Goal: Task Accomplishment & Management: Manage account settings

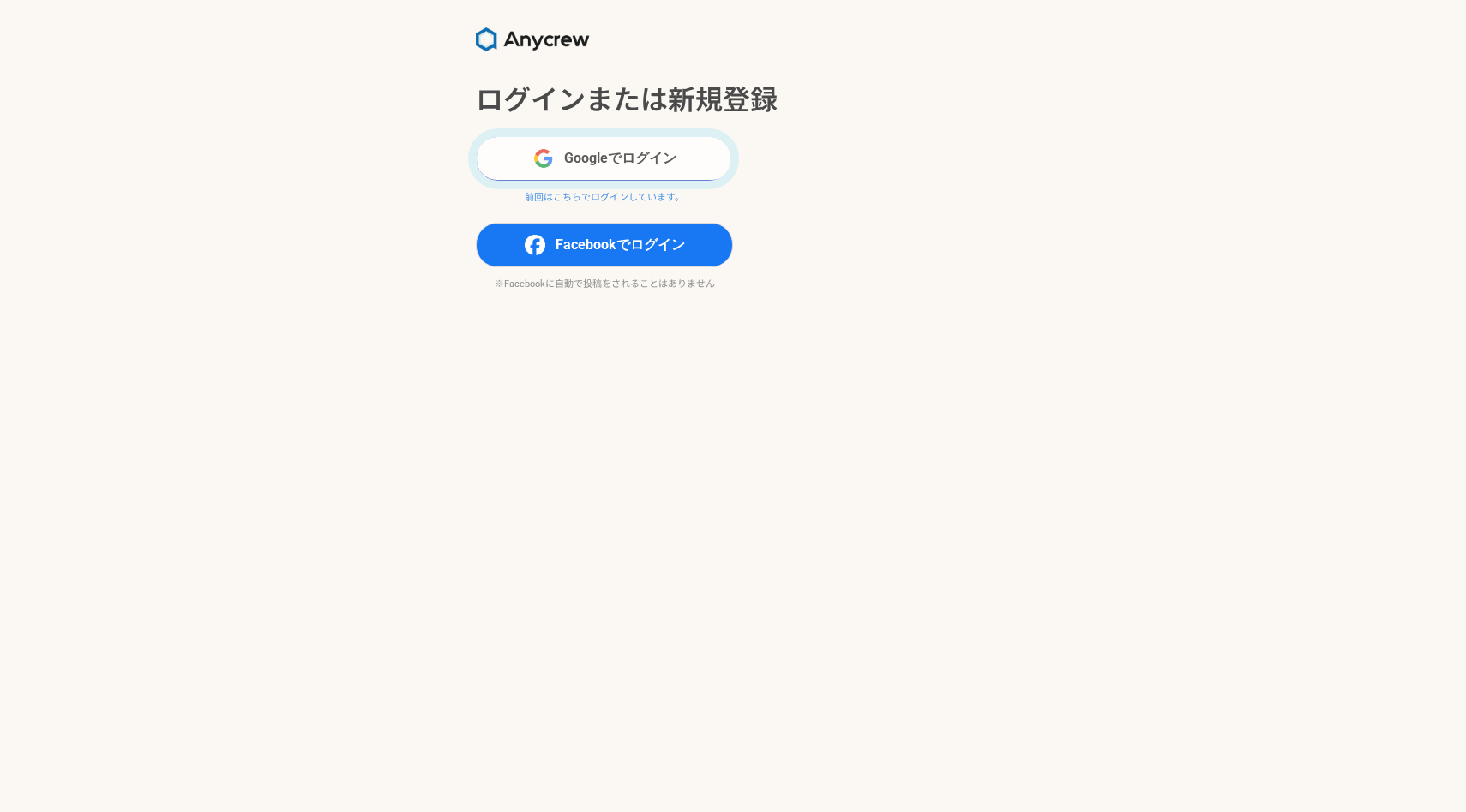
click at [596, 157] on button "Googleでログイン" at bounding box center [604, 159] width 257 height 45
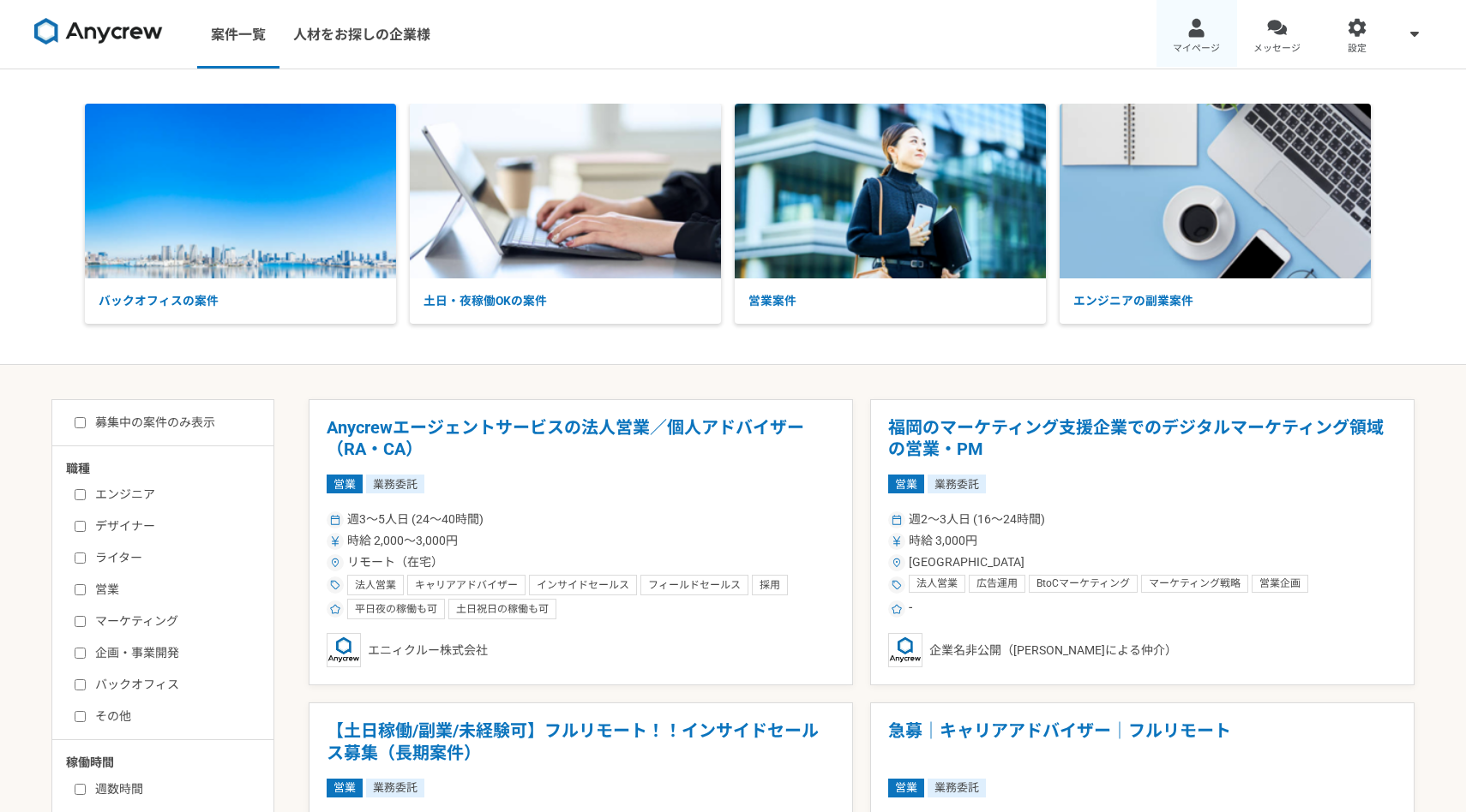
click at [1199, 23] on div at bounding box center [1196, 28] width 20 height 20
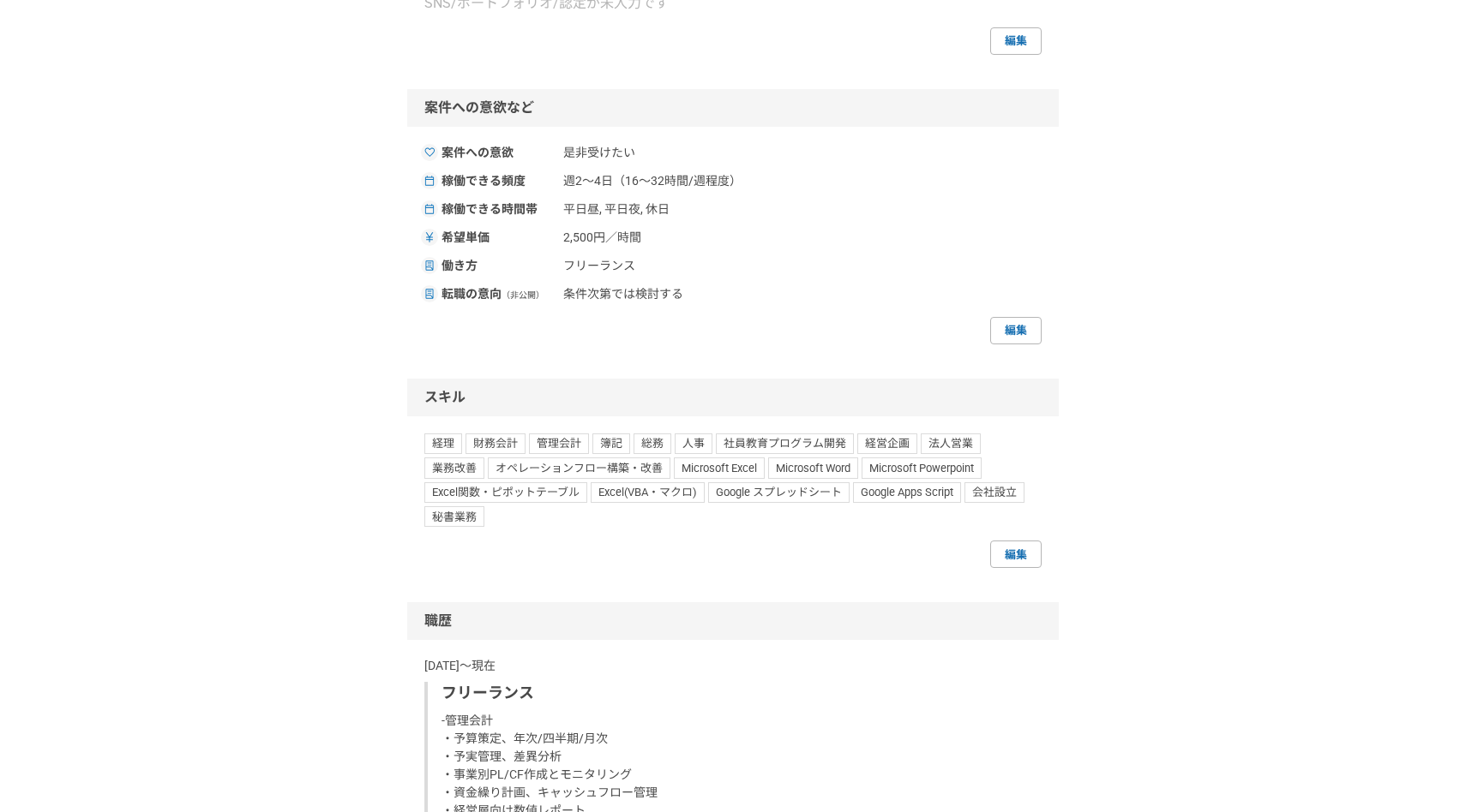
scroll to position [1151, 0]
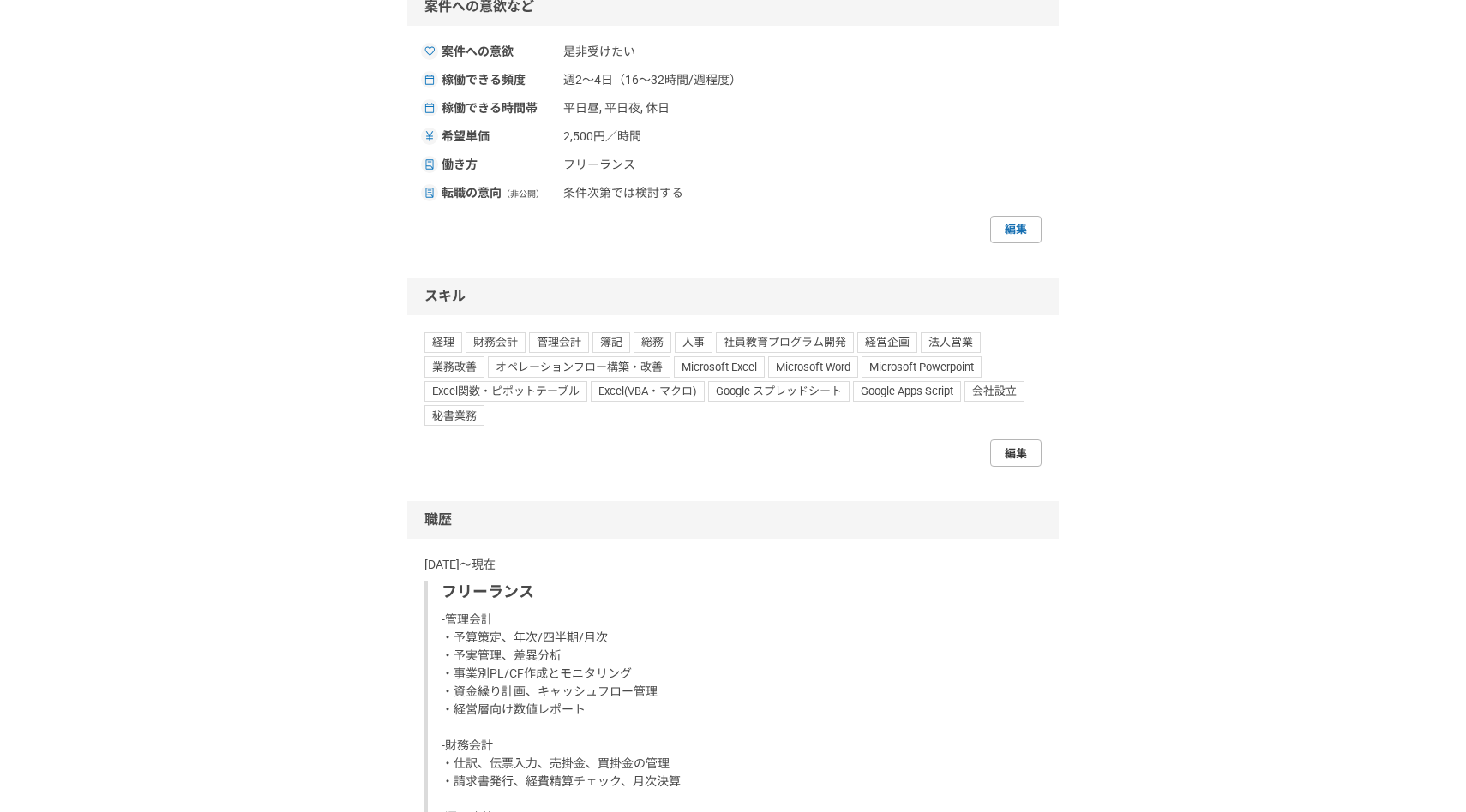
click at [1029, 467] on link "編集" at bounding box center [1016, 453] width 52 height 28
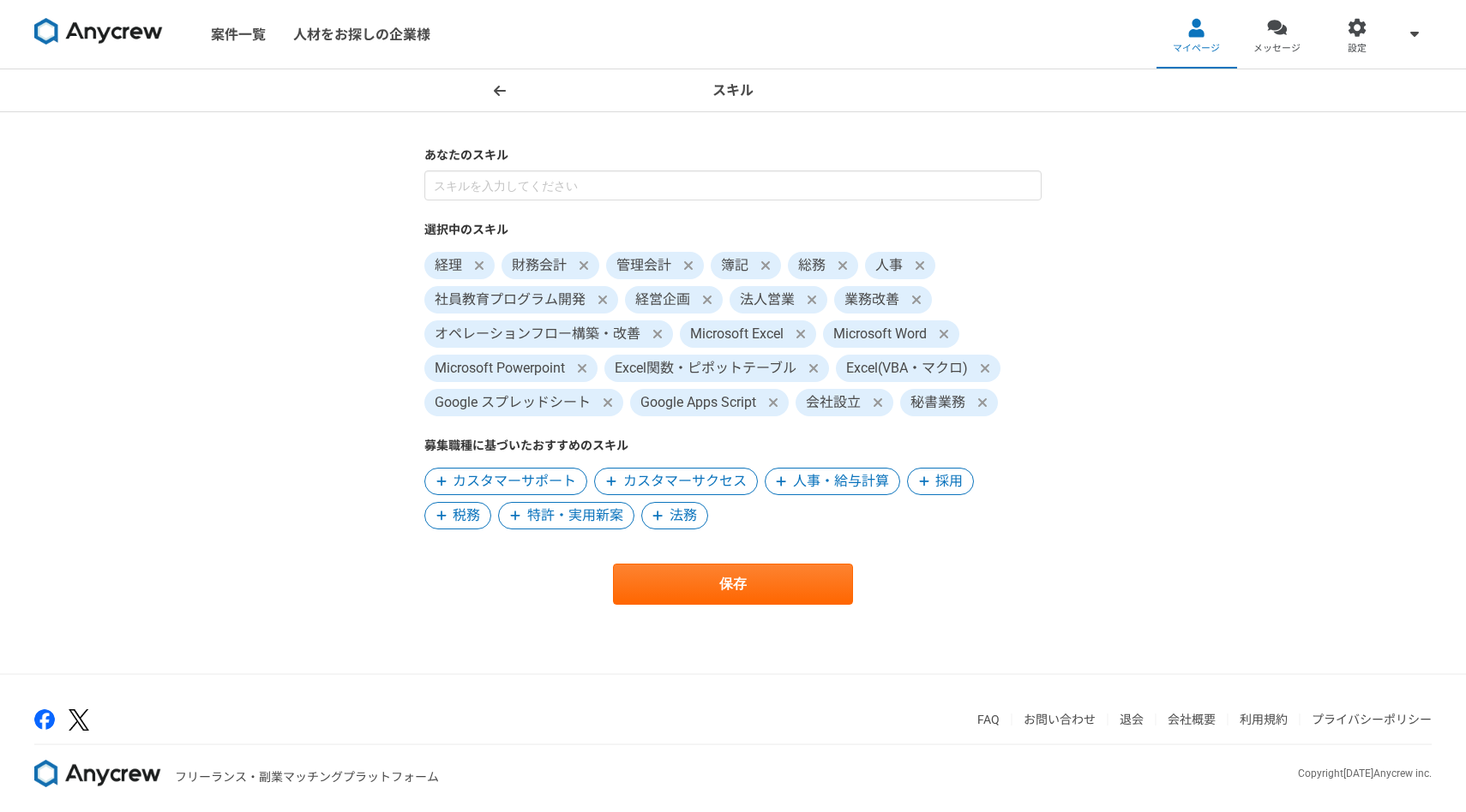
click at [813, 297] on icon at bounding box center [812, 300] width 9 height 9
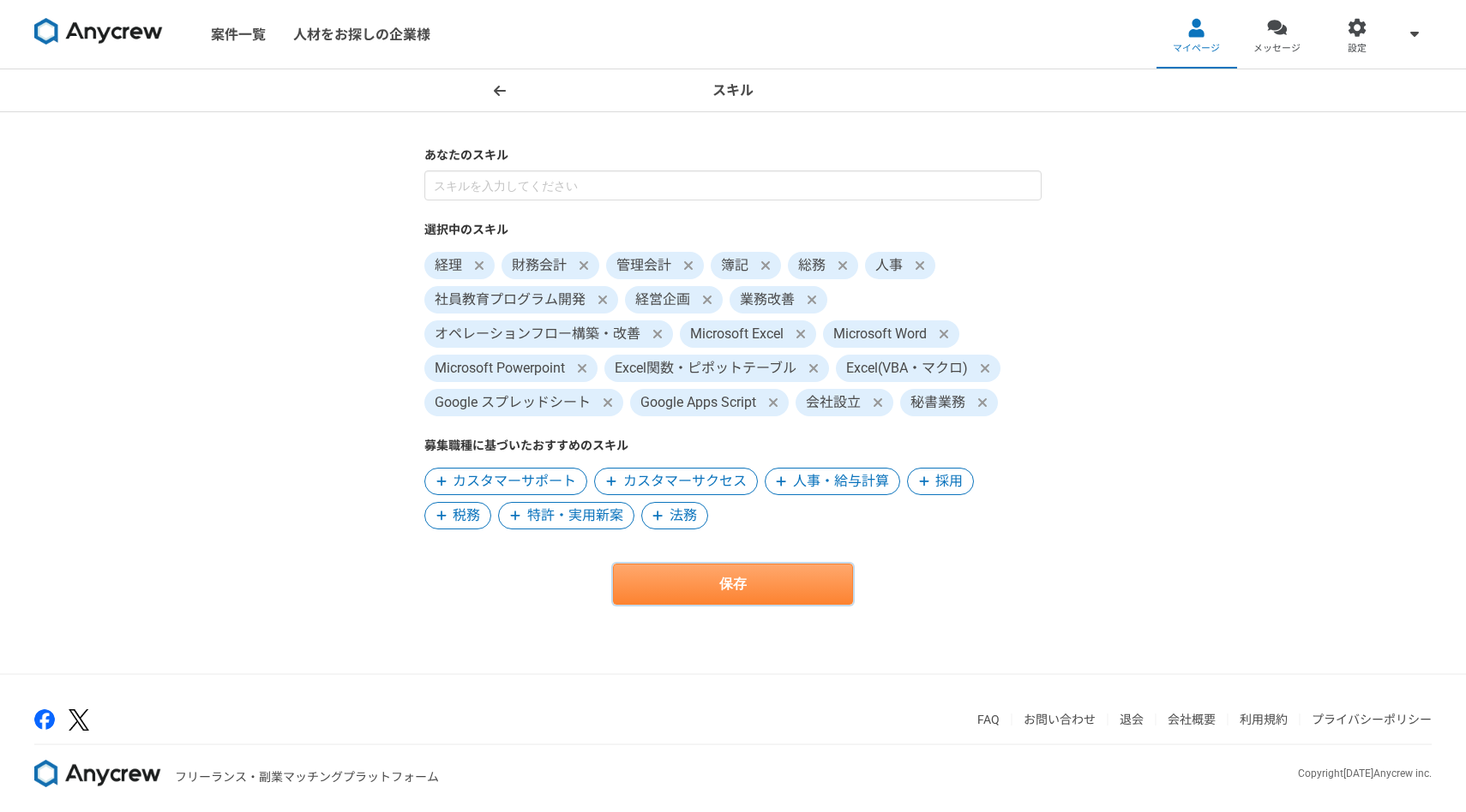
click at [736, 580] on button "保存" at bounding box center [733, 584] width 240 height 41
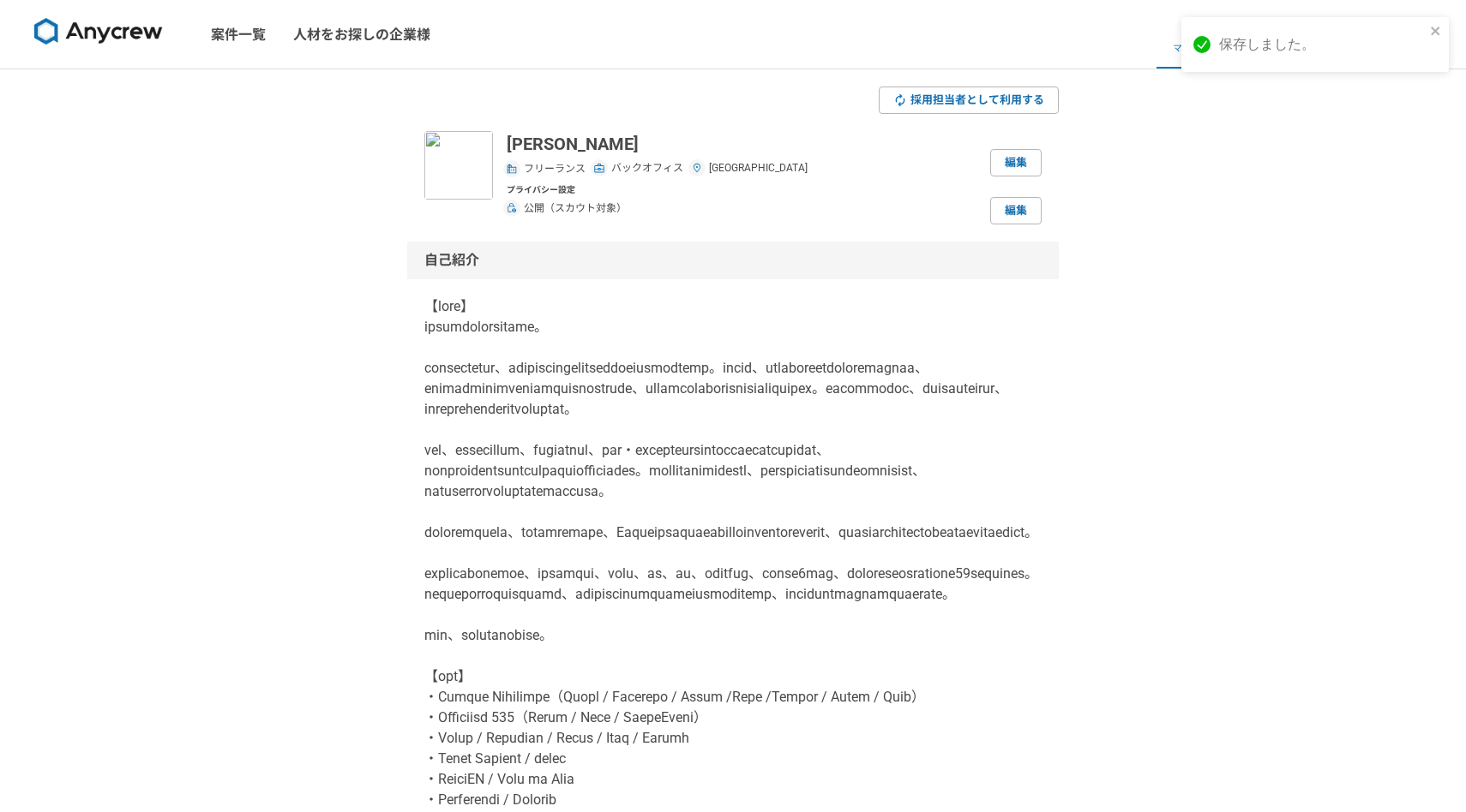
click at [121, 37] on img at bounding box center [98, 31] width 129 height 28
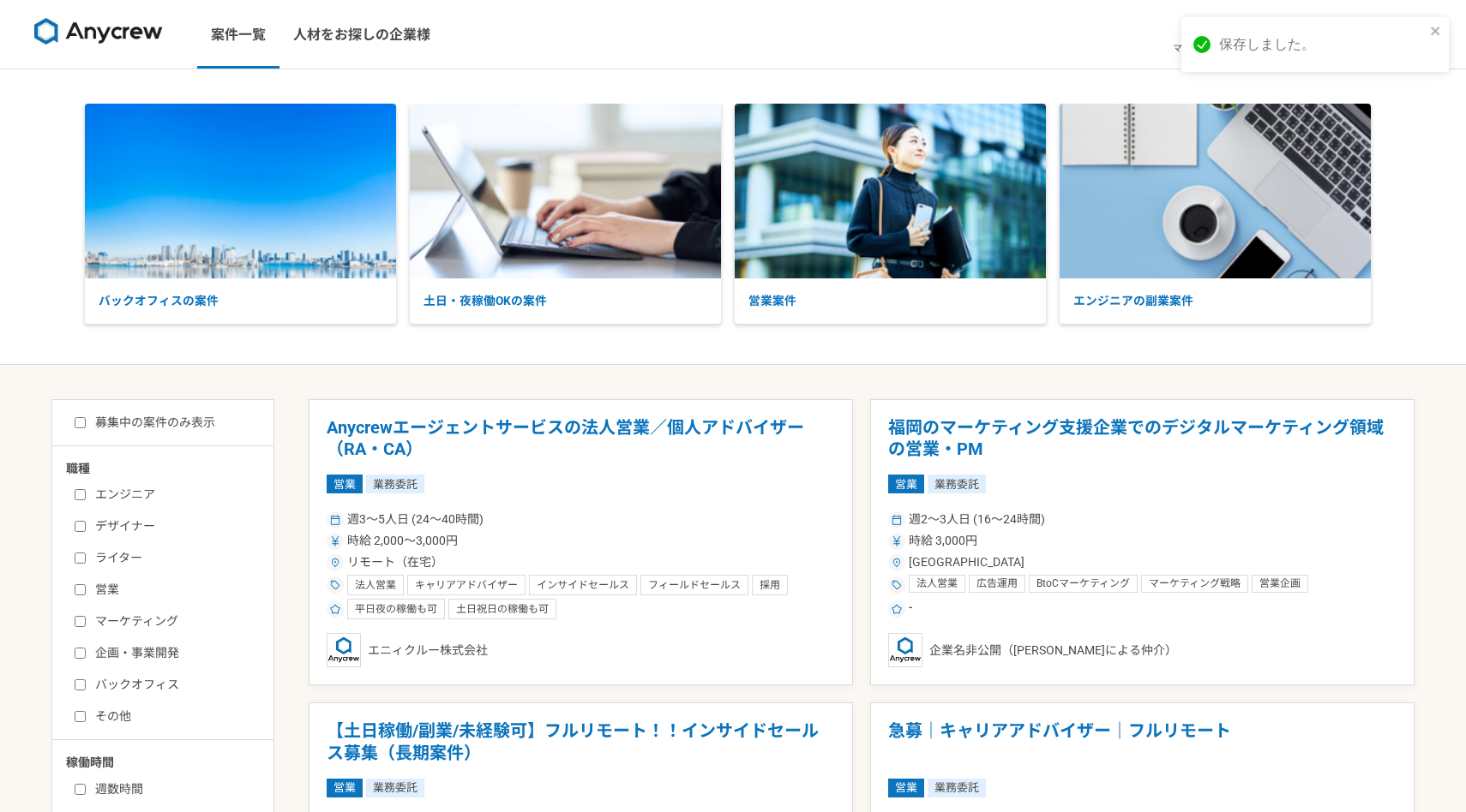
click at [1442, 33] on div "保存しました。" at bounding box center [1315, 44] width 268 height 54
click at [1360, 48] on span "設定" at bounding box center [1356, 48] width 19 height 13
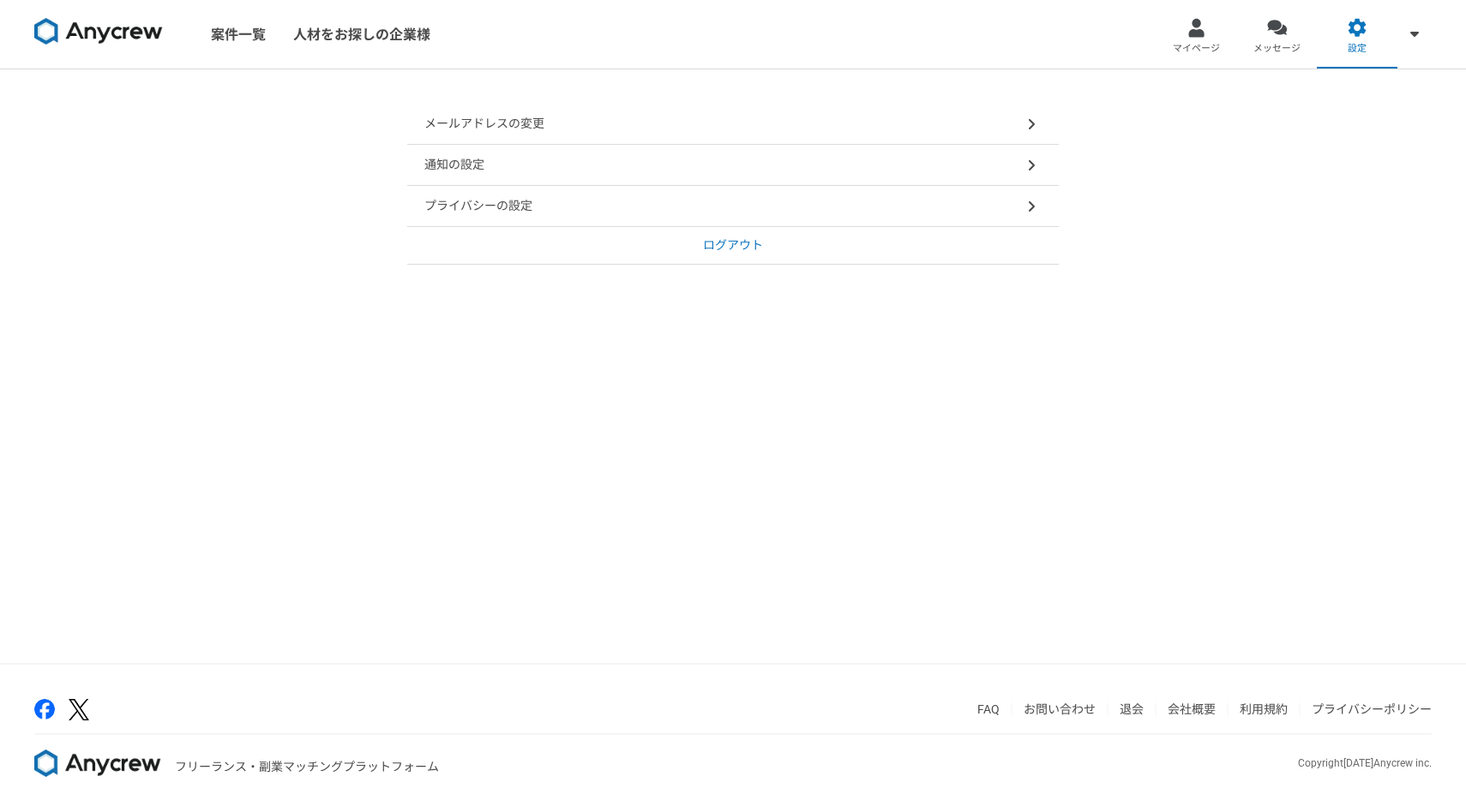
click at [459, 164] on p "通知の設定" at bounding box center [454, 165] width 60 height 18
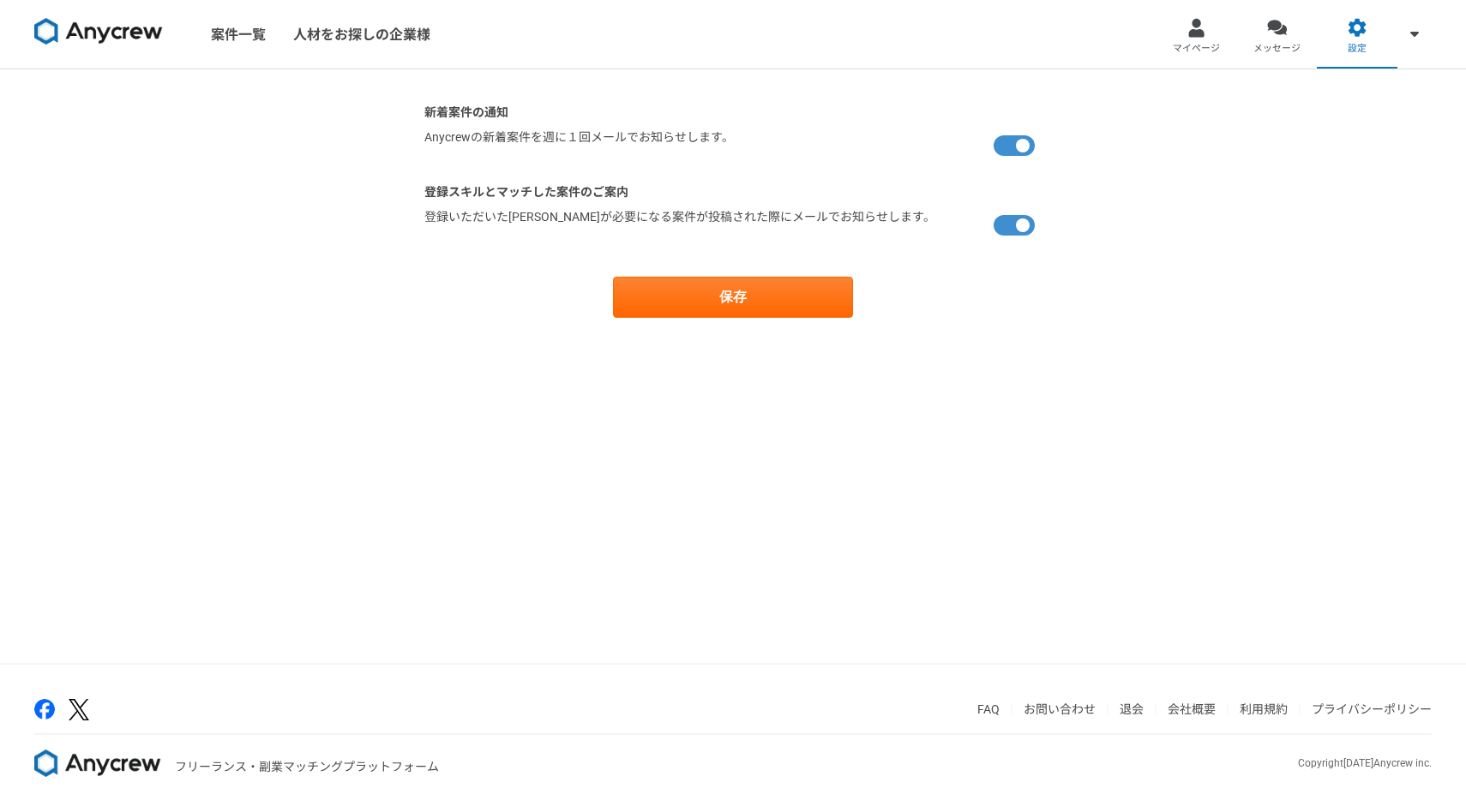
click at [1254, 220] on div "新着案件の通知 [PERSON_NAME]の新着案件を週に１回メールでお知らせします。 登録スキルとマッチした案件のご案内 登録いただいた[PERSON_NA…" at bounding box center [733, 366] width 1466 height 593
click at [1200, 35] on div at bounding box center [1196, 28] width 20 height 20
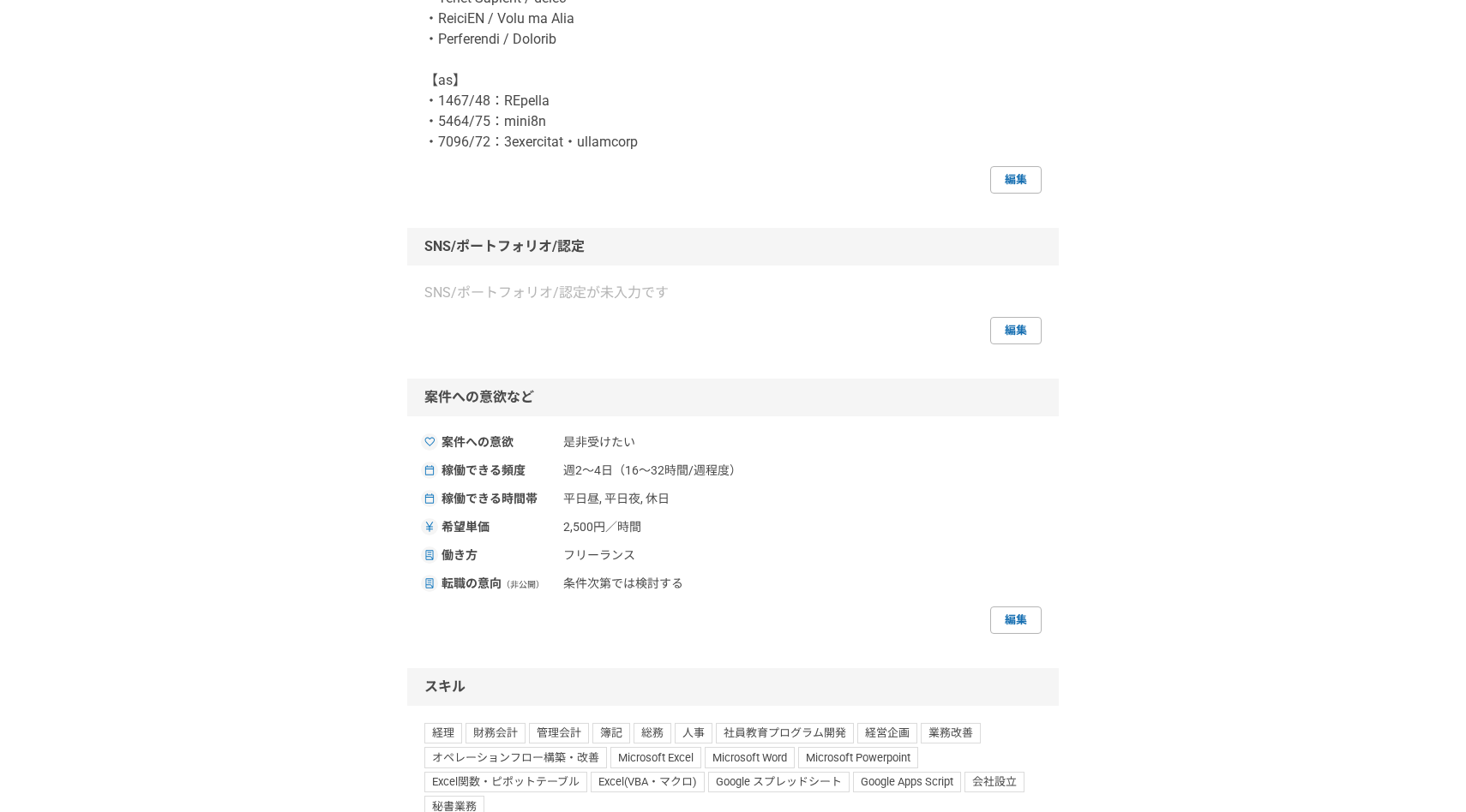
scroll to position [1113, 0]
